Goal: Understand process/instructions: Learn how to perform a task or action

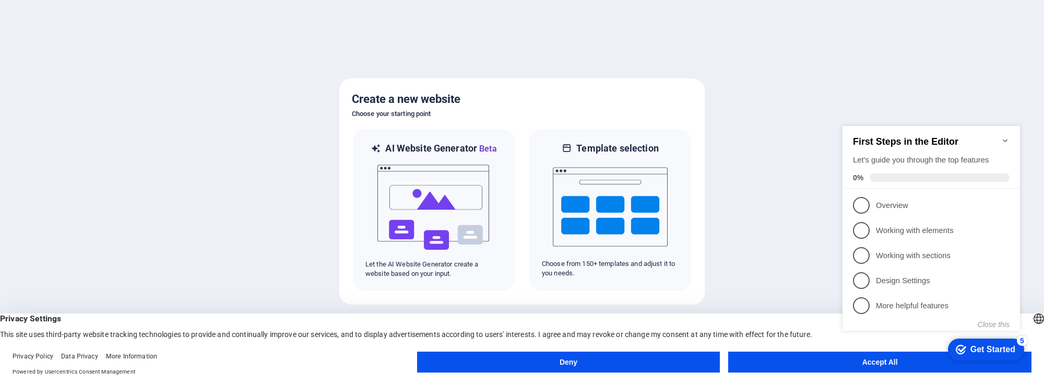
click at [1004, 136] on icon "Minimize checklist" at bounding box center [1005, 140] width 8 height 8
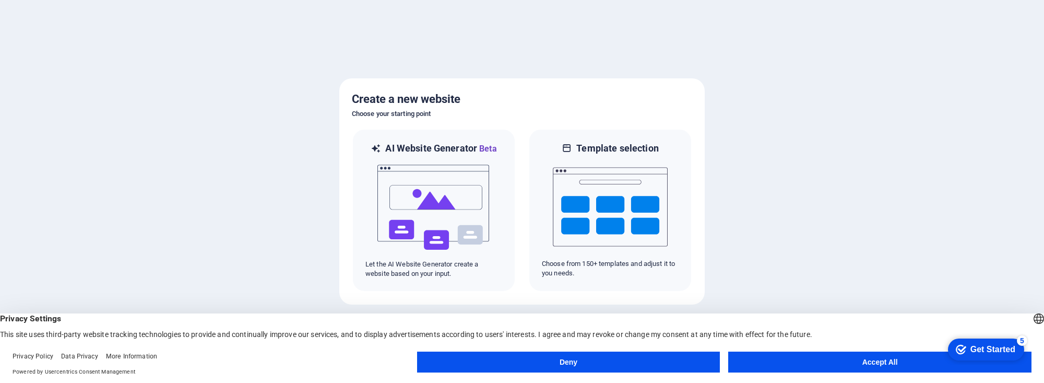
click at [1031, 320] on div "English Deutsch" at bounding box center [1038, 319] width 15 height 17
click at [911, 289] on div at bounding box center [522, 191] width 1044 height 383
click at [1000, 320] on li "English" at bounding box center [981, 329] width 117 height 25
click at [985, 349] on div "Get Started" at bounding box center [992, 348] width 45 height 9
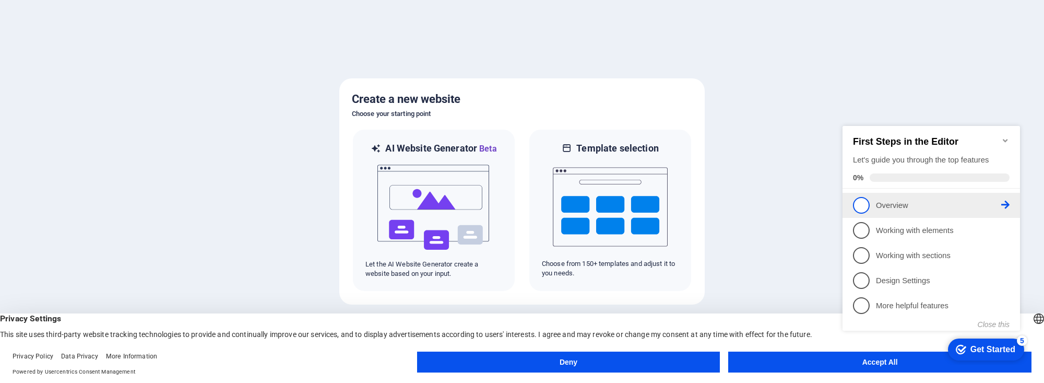
click at [881, 208] on p "Overview - incomplete" at bounding box center [938, 205] width 125 height 11
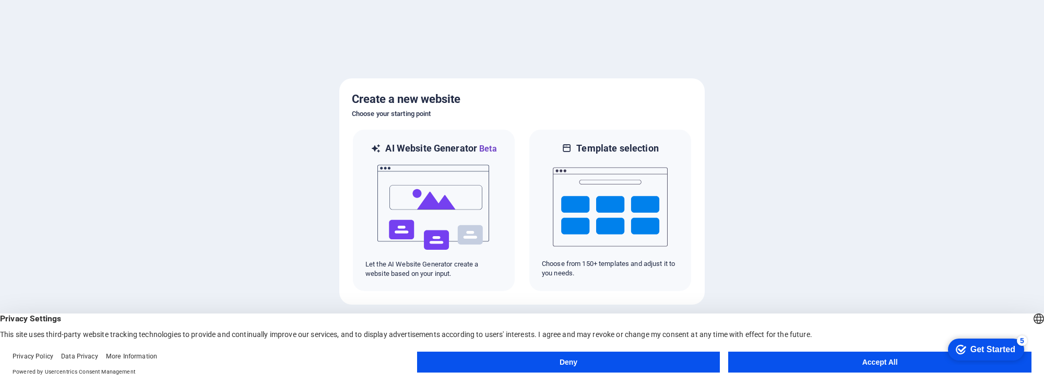
click at [976, 349] on div "Get Started" at bounding box center [992, 348] width 45 height 9
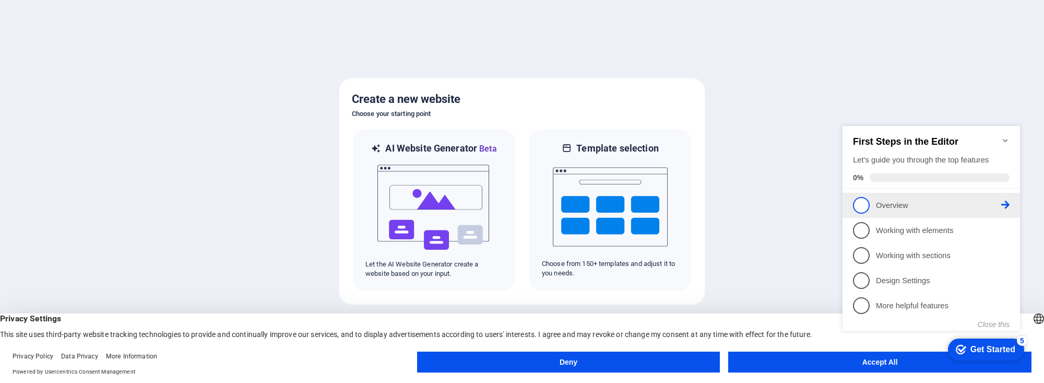
click at [1007, 203] on icon at bounding box center [1005, 204] width 8 height 8
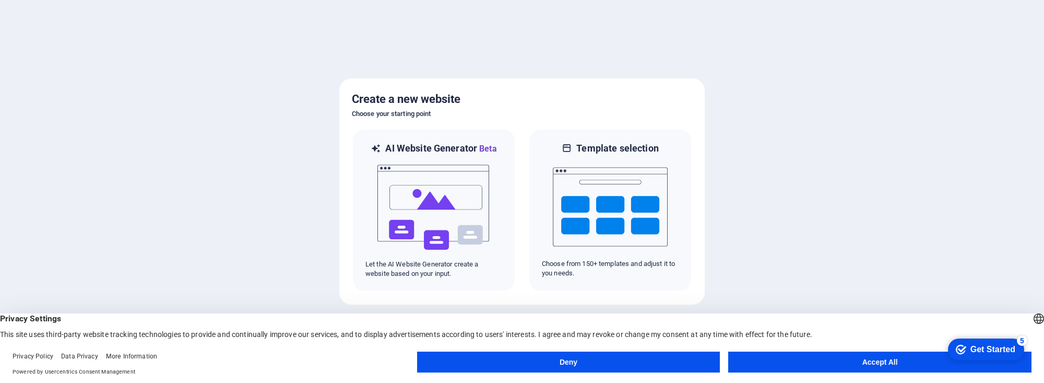
drag, startPoint x: 984, startPoint y: 349, endPoint x: 1085, endPoint y: 561, distance: 235.1
click at [984, 349] on div "Get Started" at bounding box center [992, 348] width 45 height 9
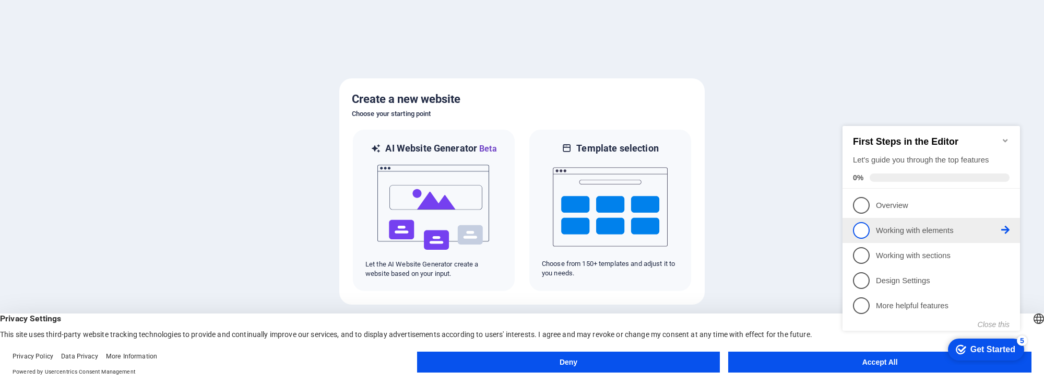
click at [1005, 209] on icon at bounding box center [1005, 204] width 8 height 8
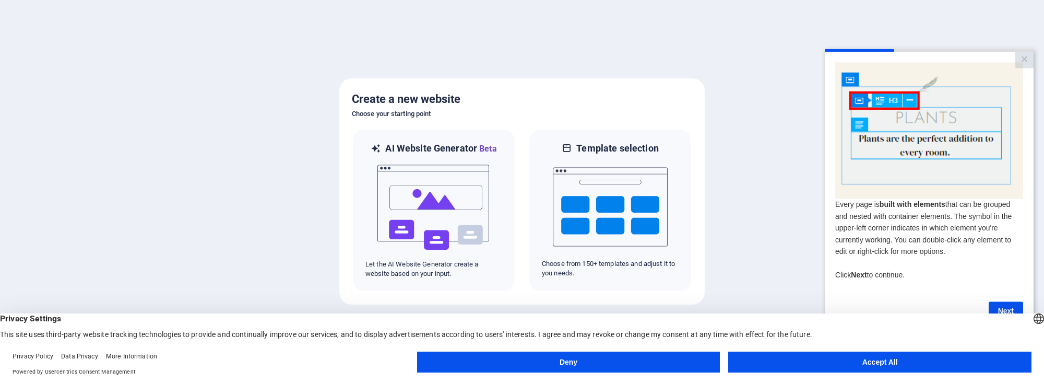
click at [852, 78] on img at bounding box center [929, 130] width 188 height 136
click at [1021, 59] on link "×" at bounding box center [1024, 60] width 18 height 16
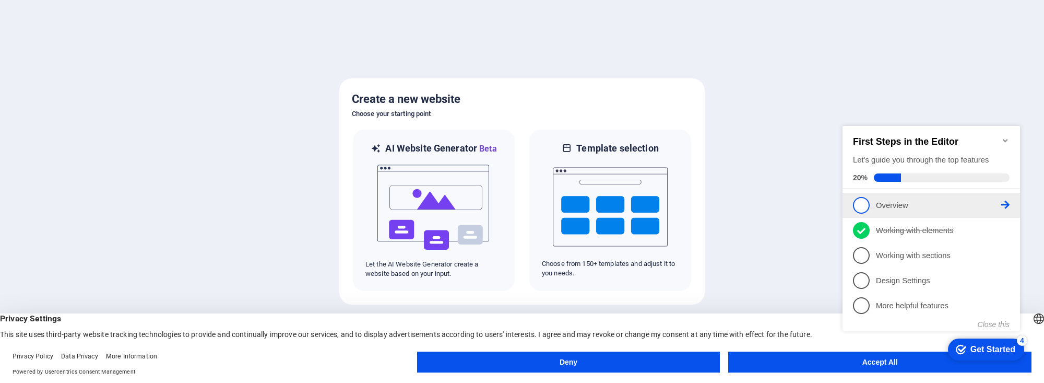
click at [872, 203] on link "1 Overview - incomplete" at bounding box center [931, 205] width 157 height 17
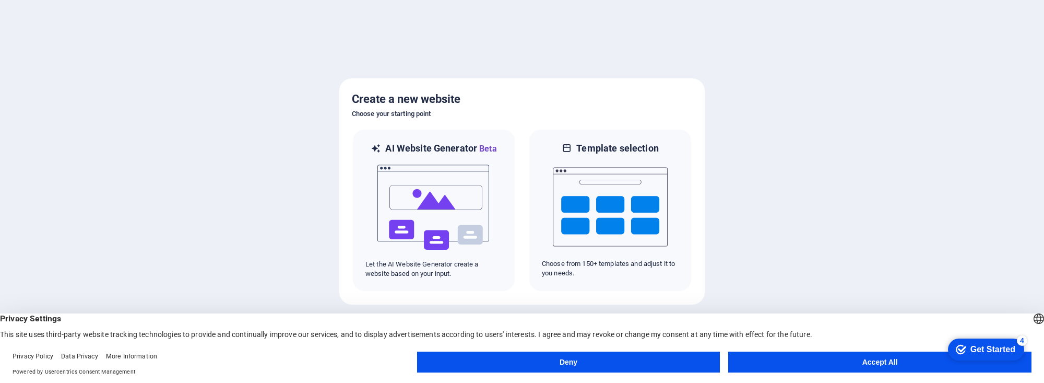
click at [309, 269] on div at bounding box center [522, 191] width 1044 height 383
click at [746, 221] on div at bounding box center [522, 191] width 1044 height 383
